Goal: Transaction & Acquisition: Purchase product/service

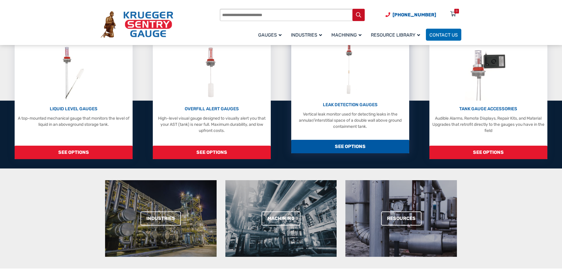
scroll to position [100, 0]
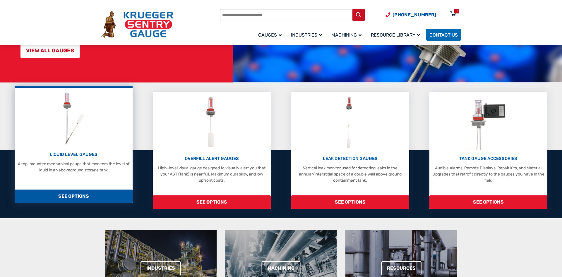
click at [112, 129] on div "LIQUID LEVEL GAUGES A top-mounted mechanical gauge that monitors the level of l…" at bounding box center [74, 132] width 112 height 83
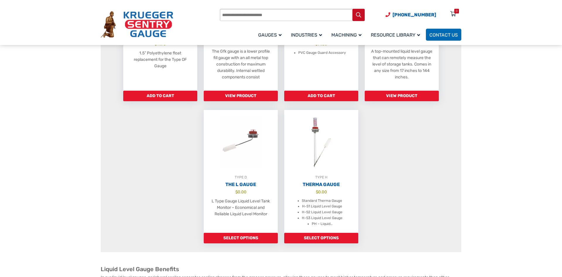
scroll to position [448, 0]
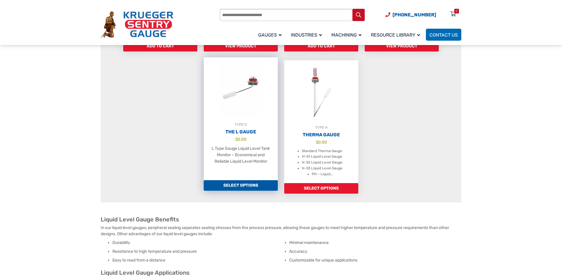
click at [236, 135] on h2 "The L Gauge" at bounding box center [241, 132] width 74 height 6
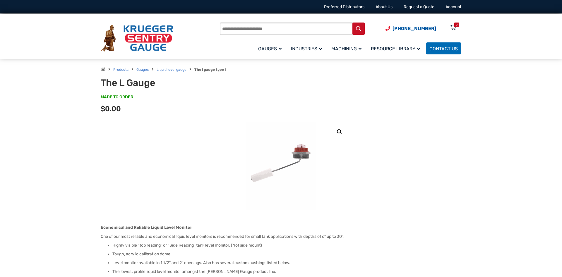
click at [302, 156] on img at bounding box center [281, 166] width 70 height 88
click at [341, 133] on link "🔍" at bounding box center [339, 132] width 11 height 11
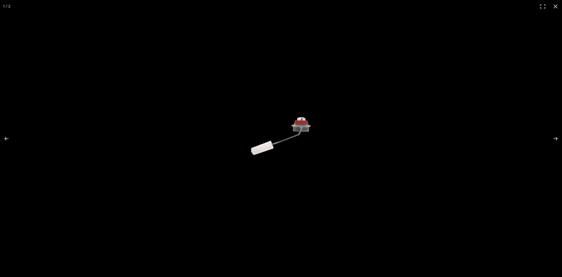
click at [303, 136] on img at bounding box center [281, 139] width 70 height 88
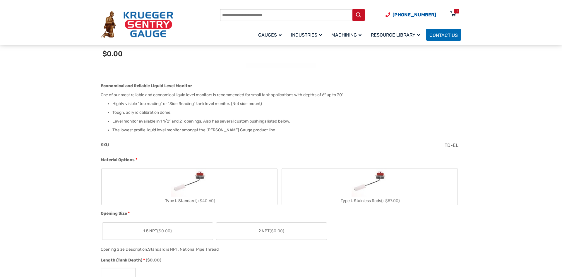
scroll to position [199, 0]
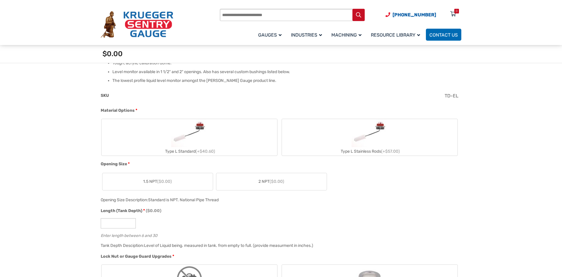
click at [386, 153] on span "(+$57.00)" at bounding box center [390, 151] width 19 height 5
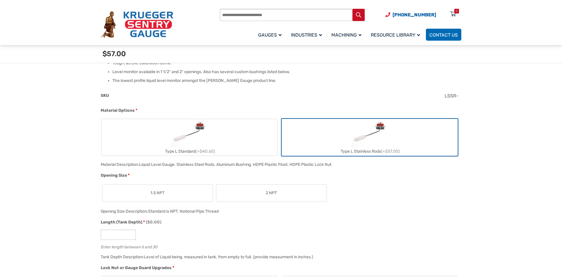
click at [174, 199] on label "1.5 NPT" at bounding box center [157, 193] width 110 height 17
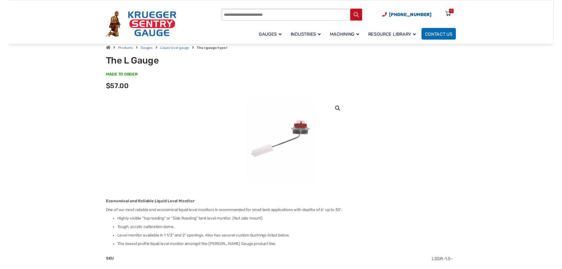
scroll to position [0, 0]
